Goal: Information Seeking & Learning: Check status

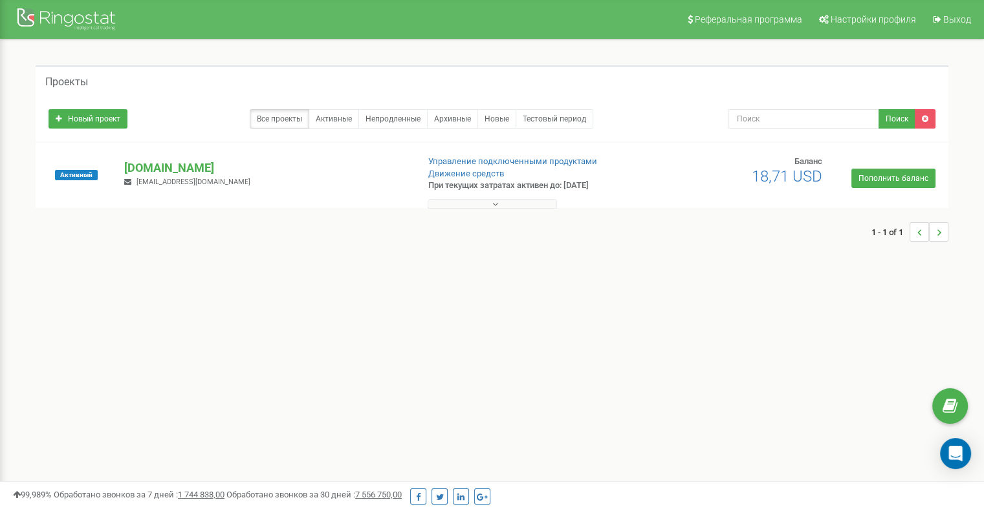
click at [455, 202] on button at bounding box center [491, 204] width 129 height 10
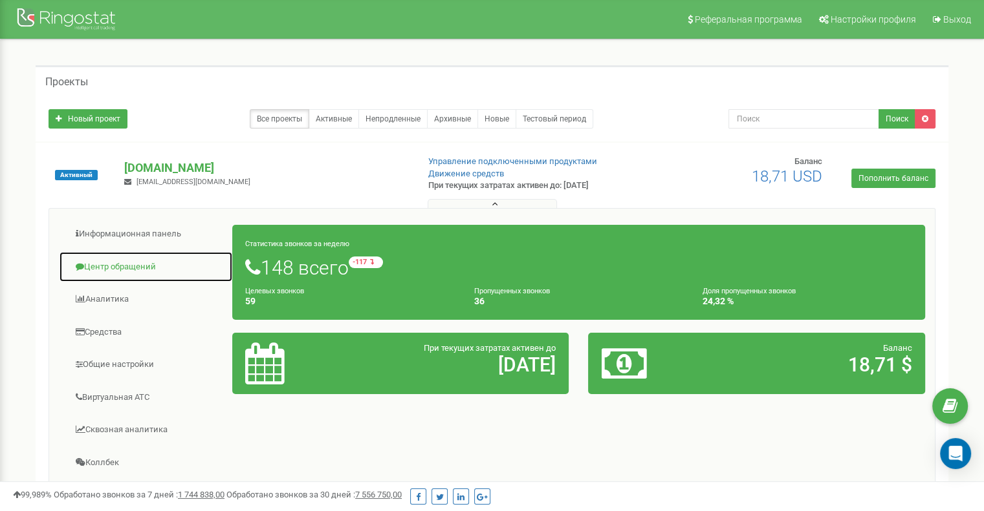
click at [111, 266] on link "Центр обращений" at bounding box center [146, 268] width 174 height 32
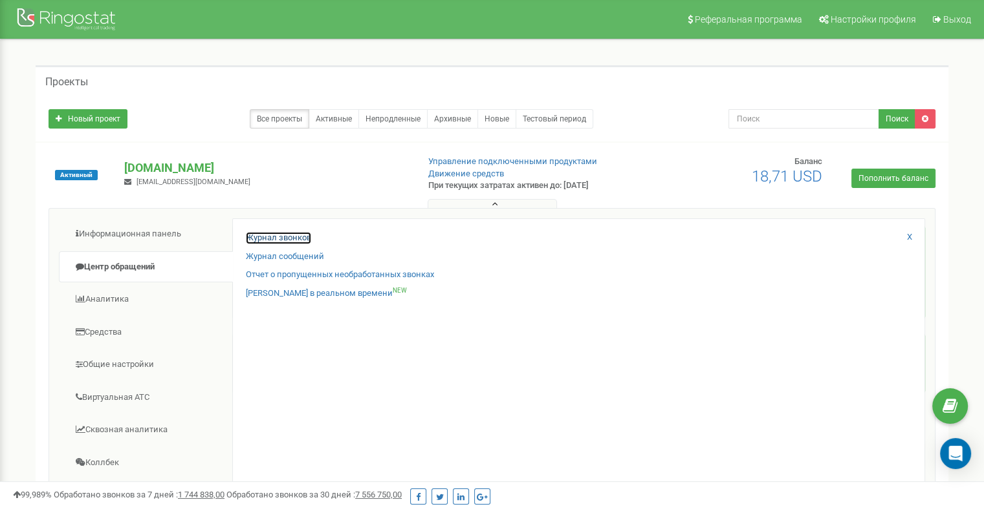
click at [273, 240] on link "Журнал звонков" at bounding box center [278, 238] width 65 height 12
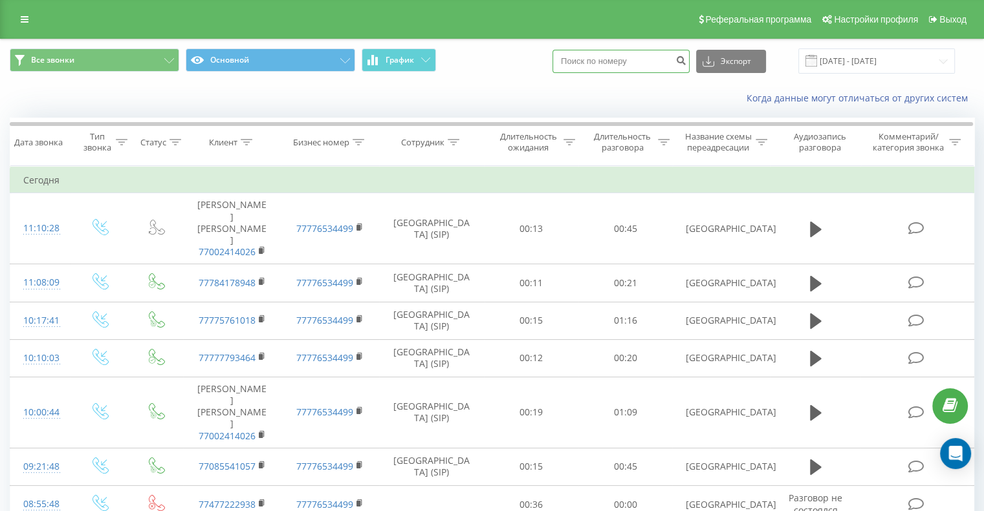
click at [601, 65] on input at bounding box center [620, 61] width 137 height 23
paste input "87503"
type input "87503"
type input "77478292939"
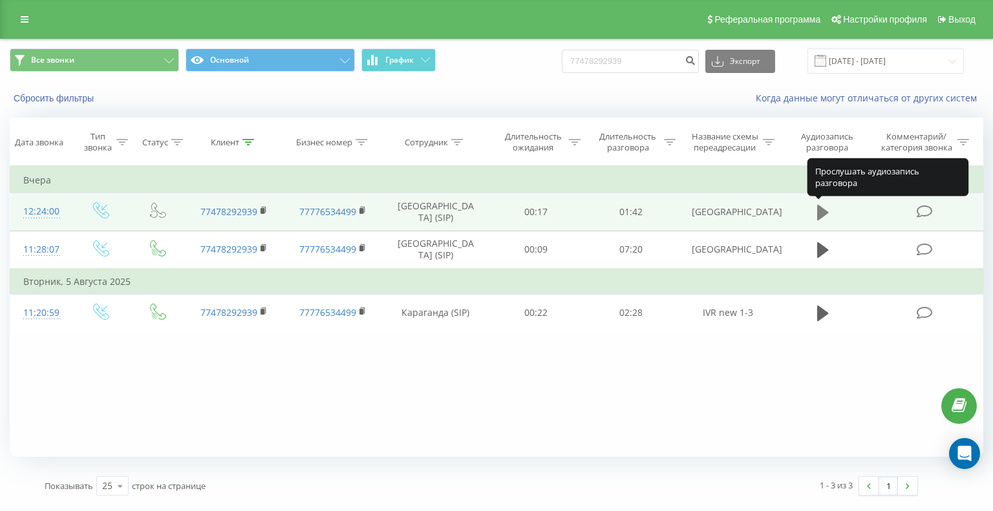
click at [823, 213] on icon at bounding box center [823, 213] width 12 height 16
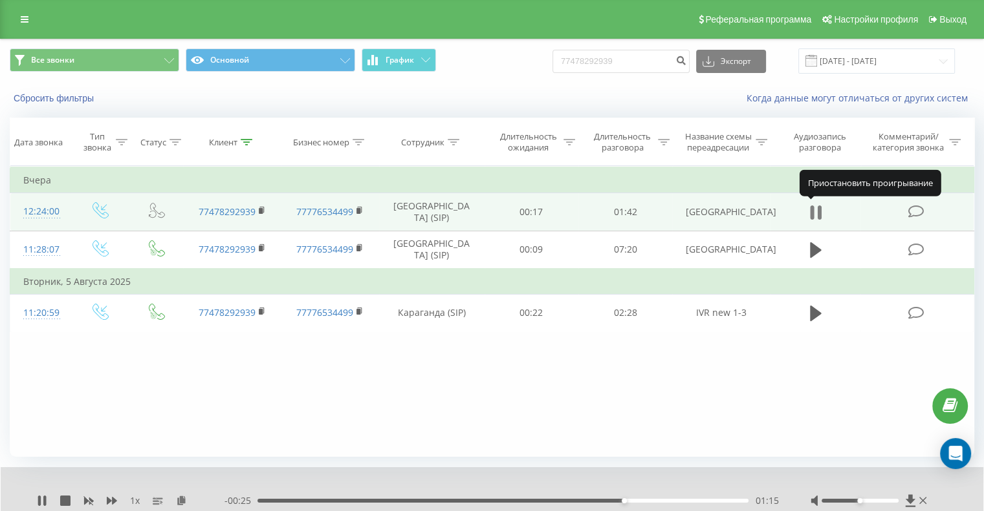
click at [815, 211] on icon at bounding box center [816, 213] width 12 height 18
click at [815, 211] on icon at bounding box center [816, 213] width 12 height 16
click at [815, 211] on icon at bounding box center [816, 213] width 12 height 18
